Goal: Task Accomplishment & Management: Manage account settings

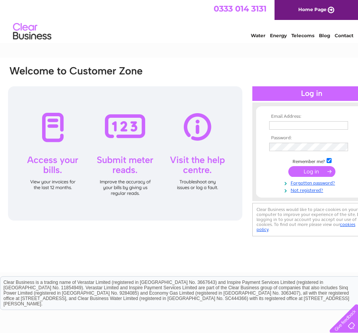
type input "[PERSON_NAME][EMAIL_ADDRESS][PERSON_NAME][DOMAIN_NAME][PERSON_NAME]"
click at [316, 173] on input "submit" at bounding box center [312, 171] width 47 height 11
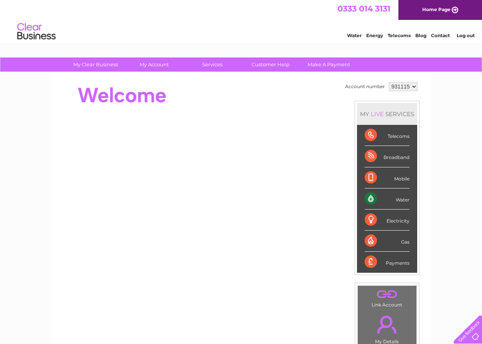
click at [358, 200] on div "Water" at bounding box center [387, 199] width 45 height 21
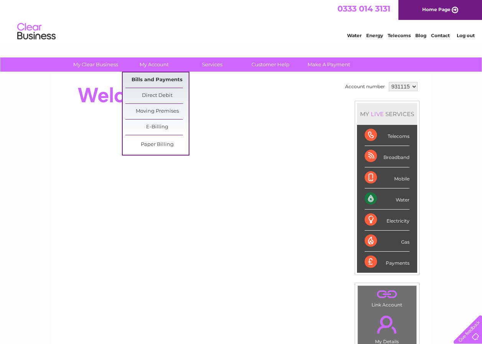
click at [166, 75] on link "Bills and Payments" at bounding box center [156, 79] width 63 height 15
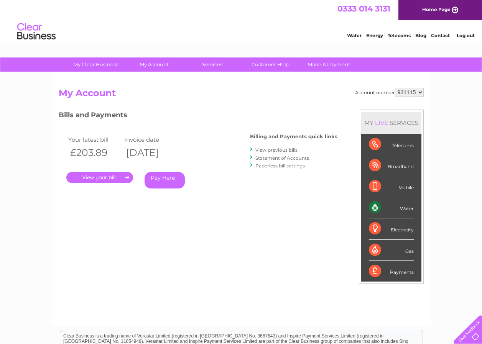
click at [109, 174] on link "." at bounding box center [99, 177] width 67 height 11
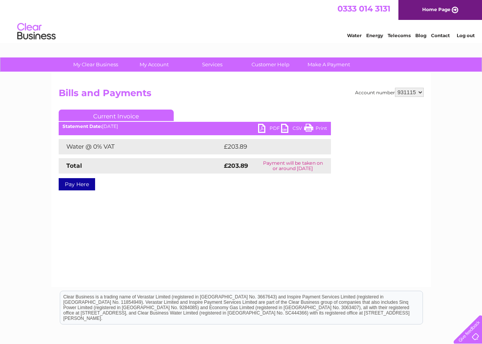
click at [266, 125] on link "PDF" at bounding box center [269, 129] width 23 height 11
click at [260, 128] on link "PDF" at bounding box center [269, 129] width 23 height 11
click at [274, 127] on link "PDF" at bounding box center [269, 129] width 23 height 11
